Goal: Task Accomplishment & Management: Complete application form

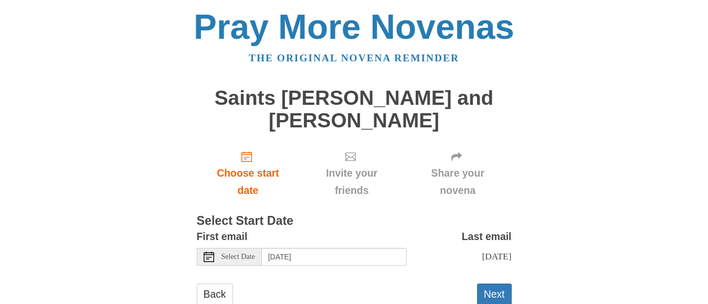
click at [459, 160] on icon at bounding box center [456, 157] width 10 height 10
click at [354, 161] on use at bounding box center [350, 157] width 10 height 8
click at [555, 285] on div "Pray More Novenas The original novena reminder Saints [PERSON_NAME] and [PERSON…" at bounding box center [354, 168] width 614 height 336
click at [501, 290] on button "Next" at bounding box center [494, 295] width 35 height 22
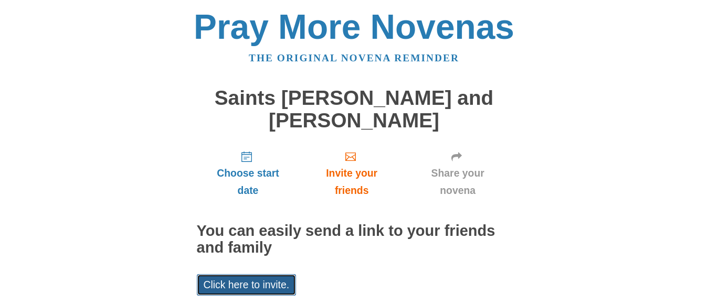
click at [259, 282] on link "Click here to invite." at bounding box center [247, 286] width 100 height 22
